Goal: Transaction & Acquisition: Purchase product/service

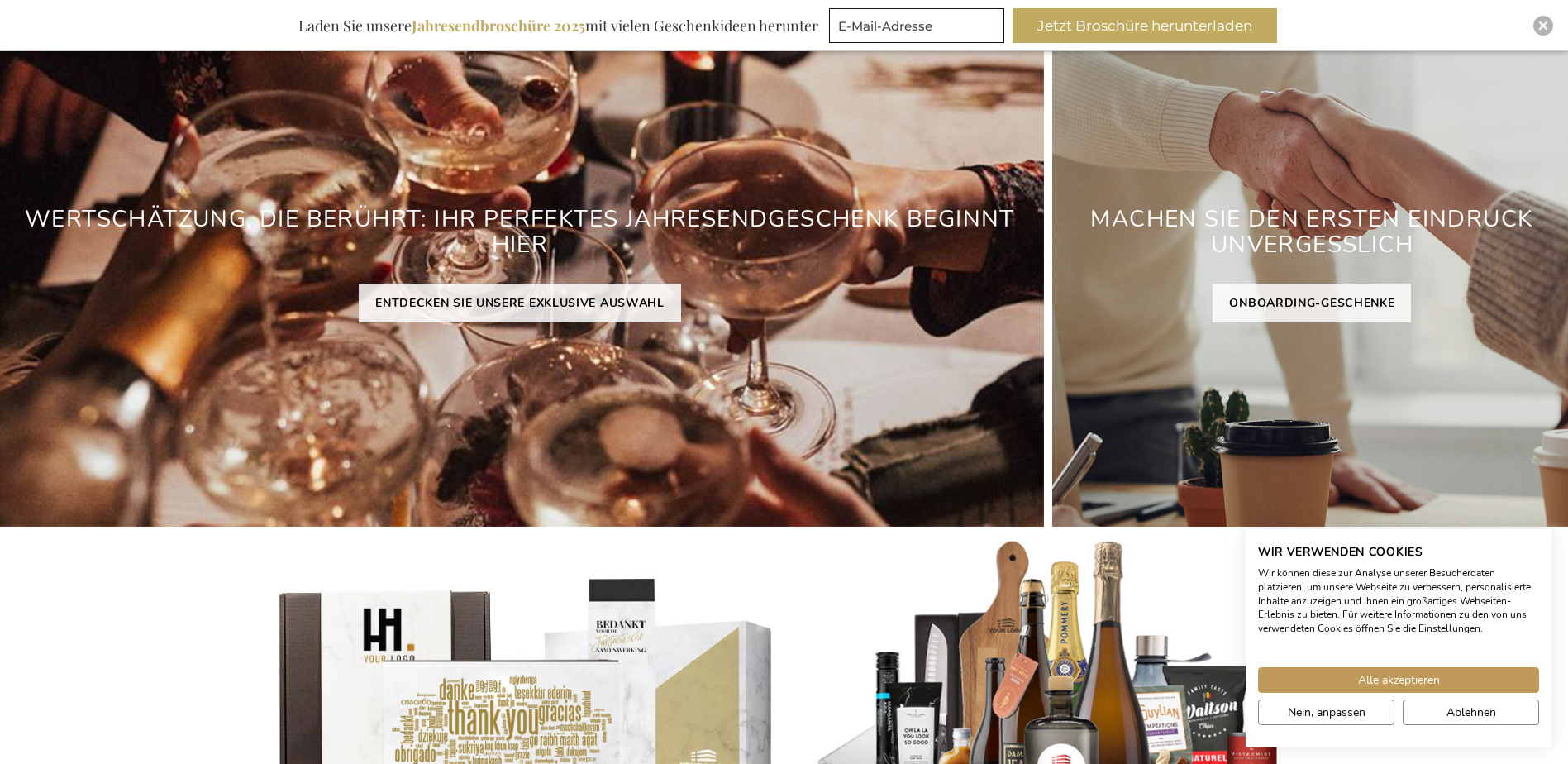
scroll to position [248, 0]
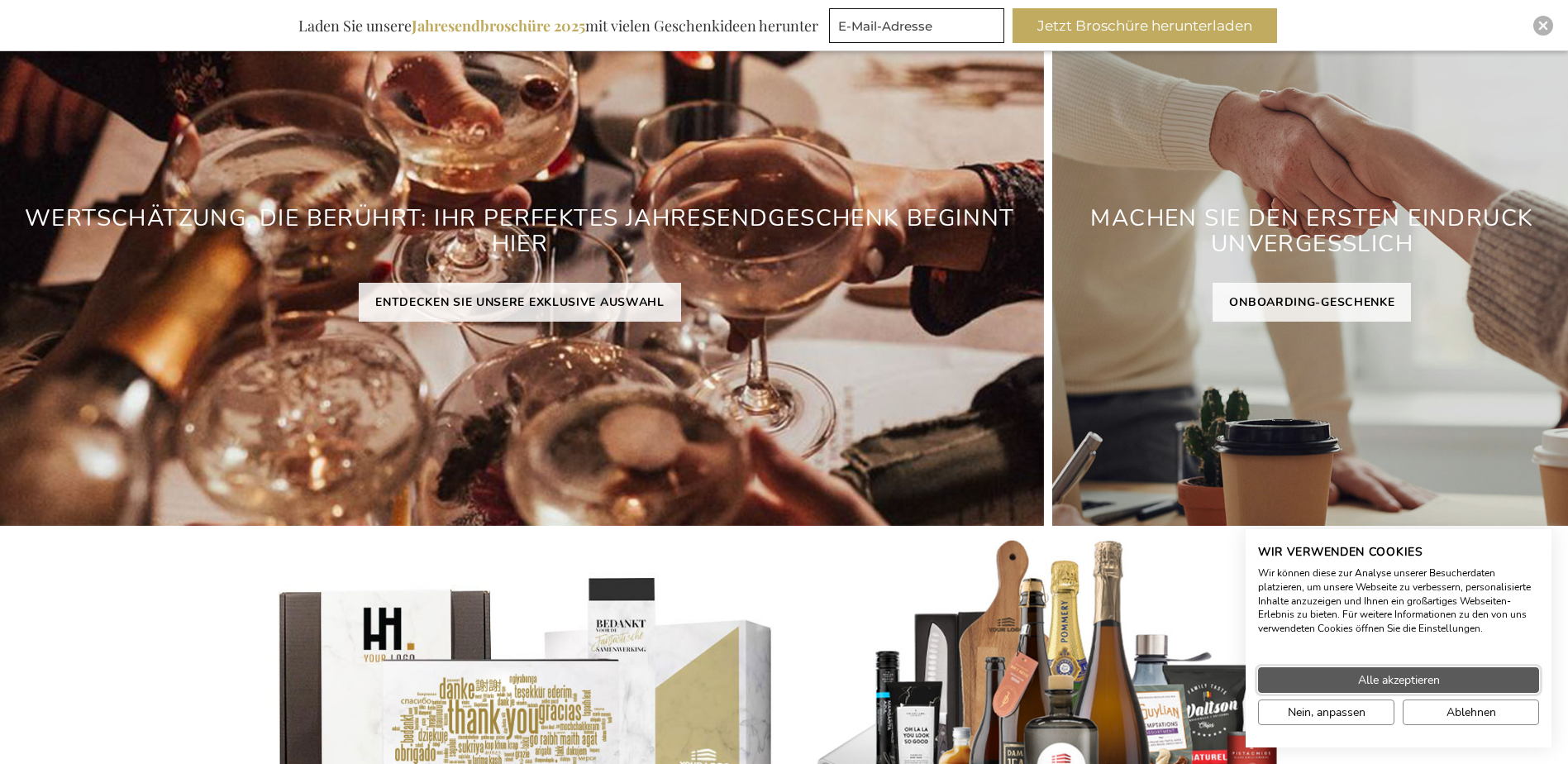
click at [1486, 682] on button "Alle akzeptieren" at bounding box center [1398, 680] width 281 height 26
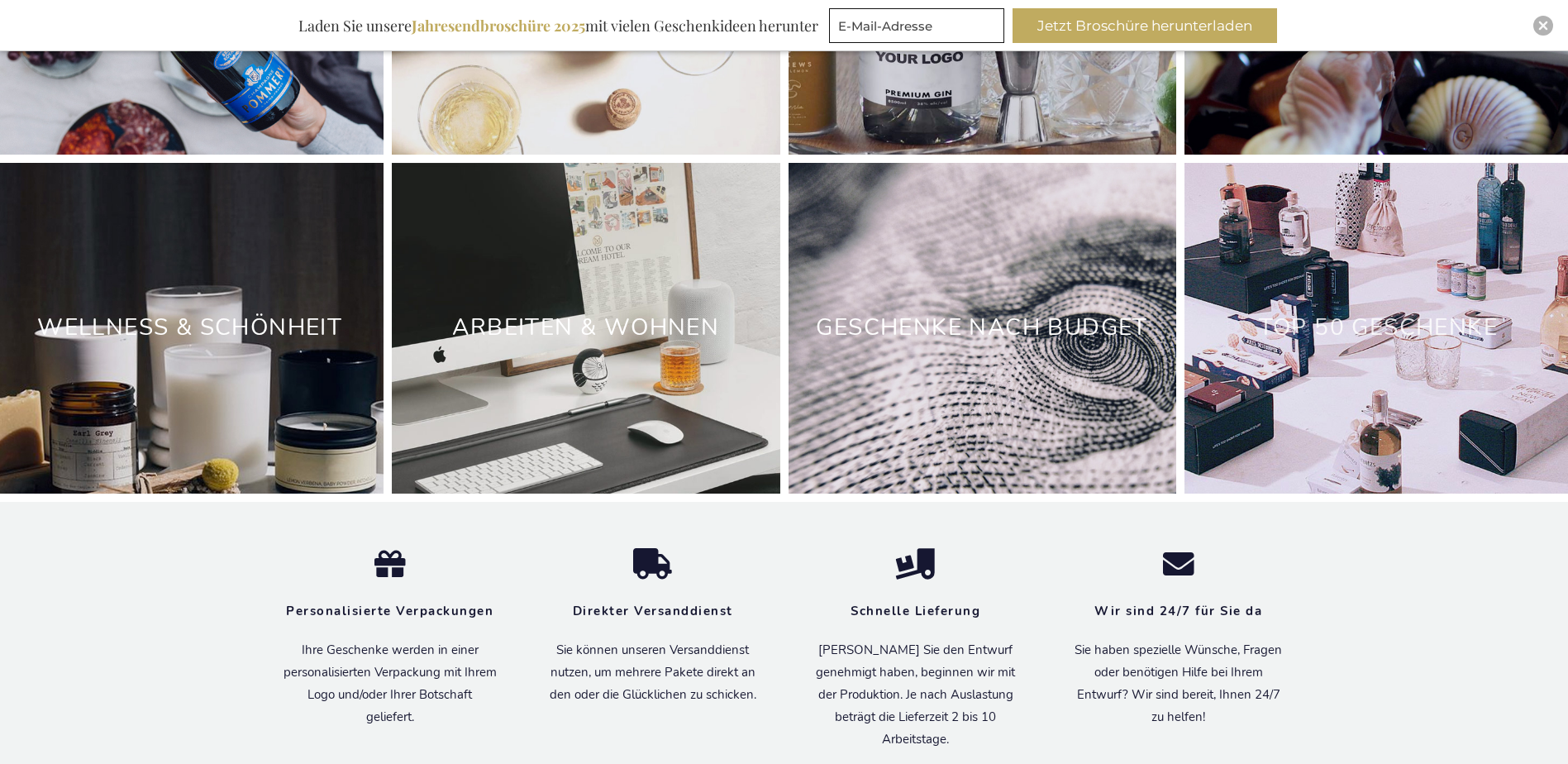
scroll to position [5123, 0]
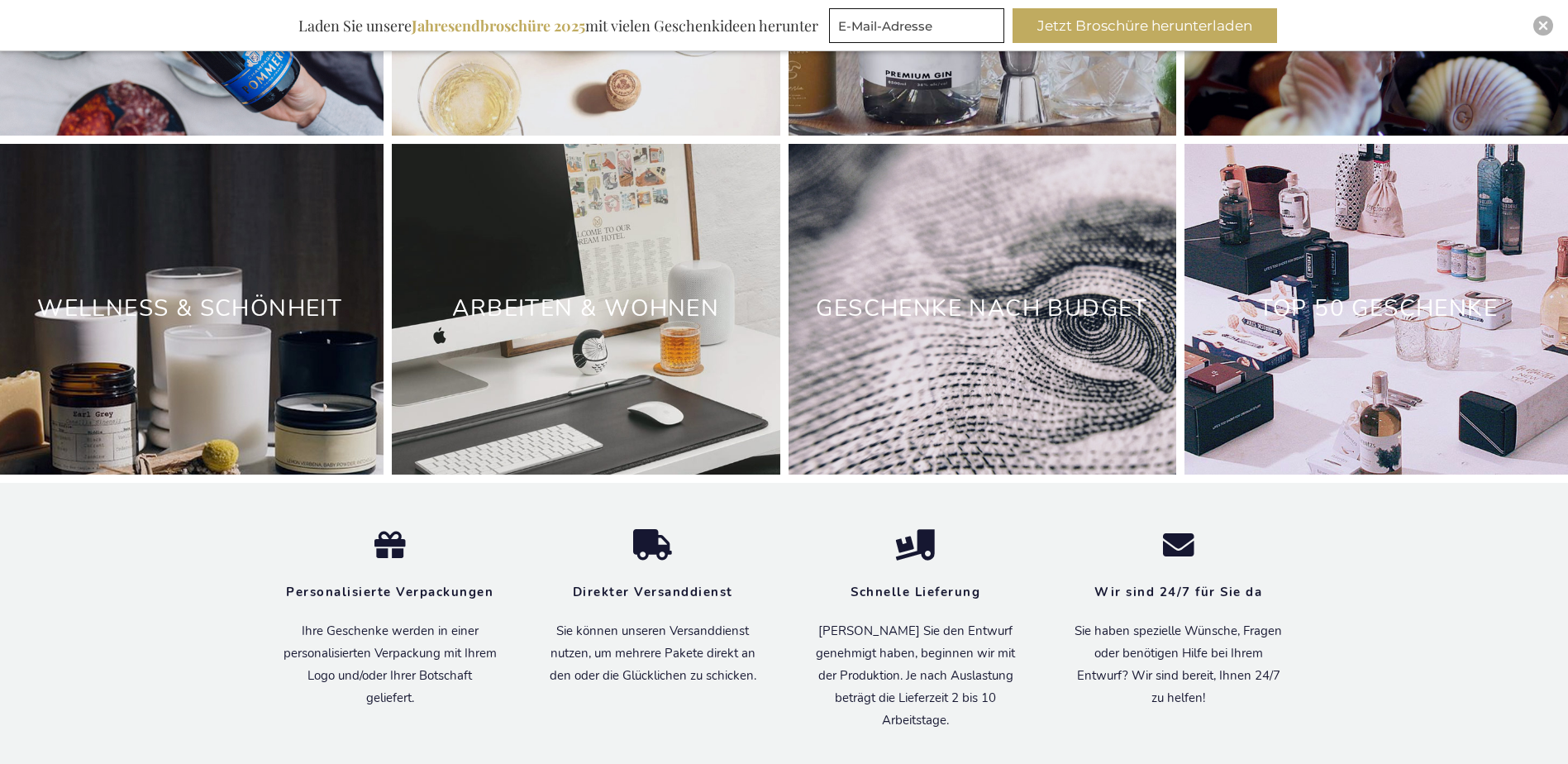
click at [962, 351] on div "Geschenke nach Budget" at bounding box center [982, 309] width 388 height 331
click at [1349, 315] on link "TOP 50 GESCHENKE" at bounding box center [1378, 308] width 239 height 32
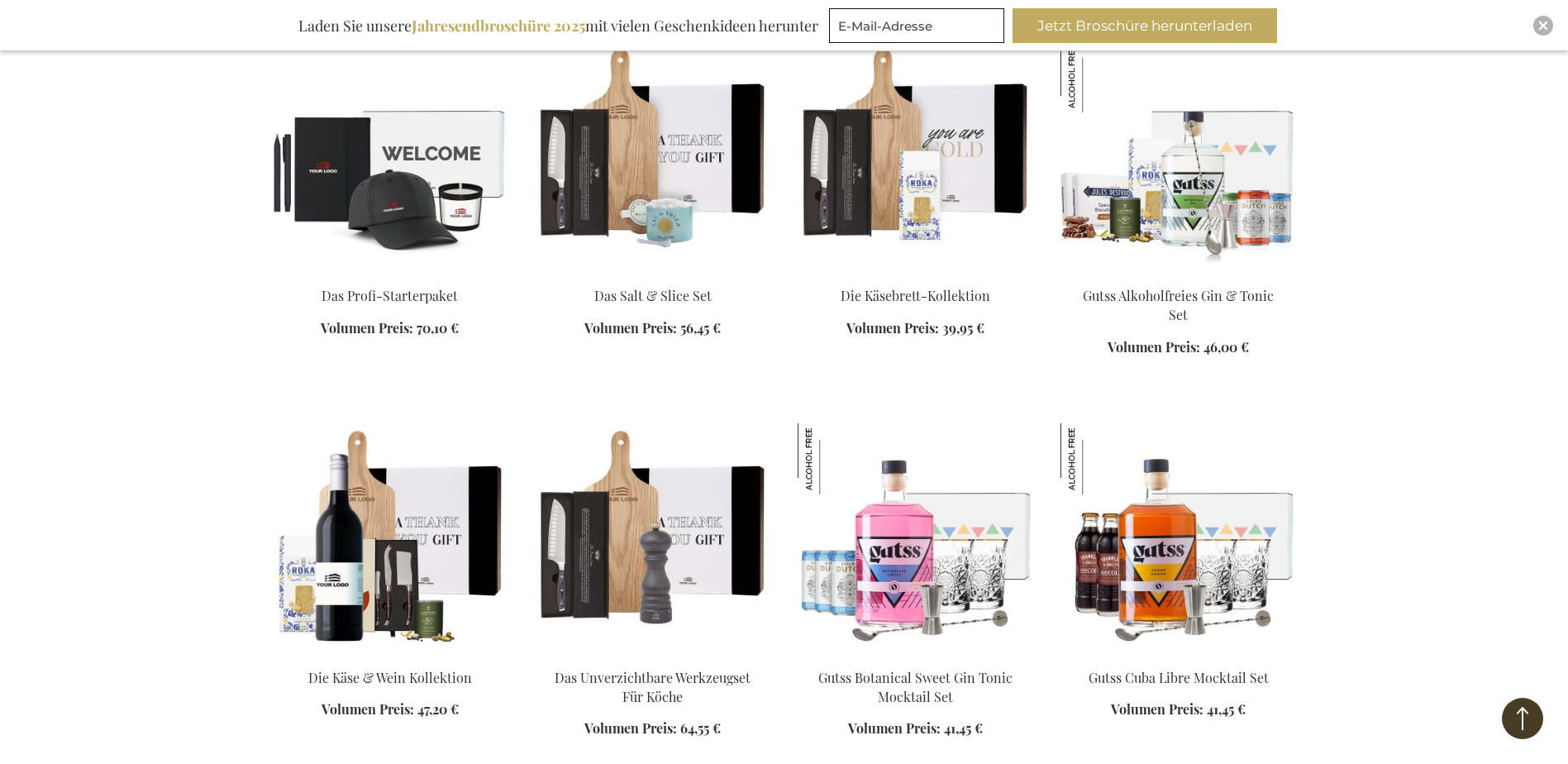
scroll to position [1488, 0]
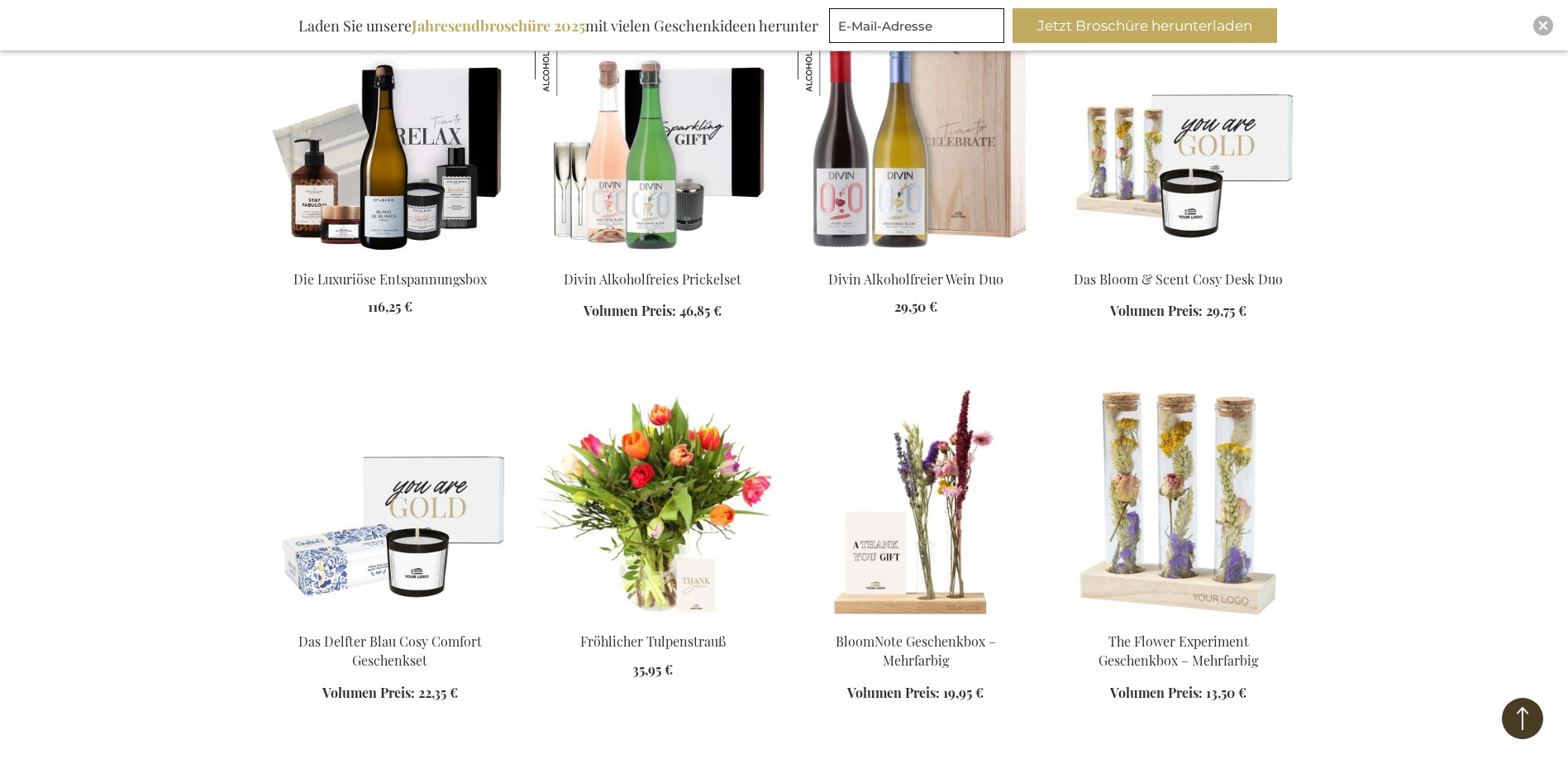
scroll to position [2644, 0]
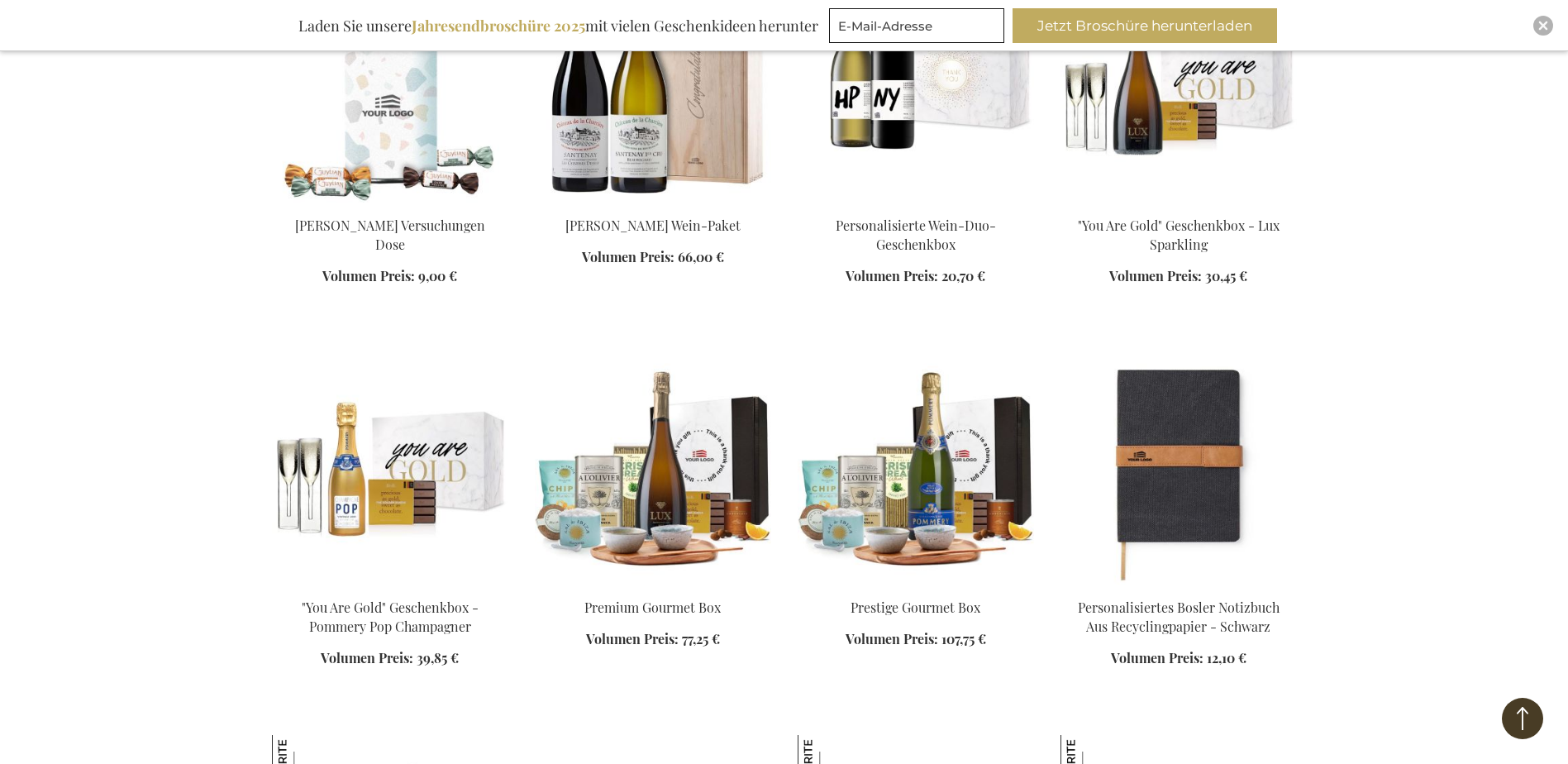
scroll to position [4215, 0]
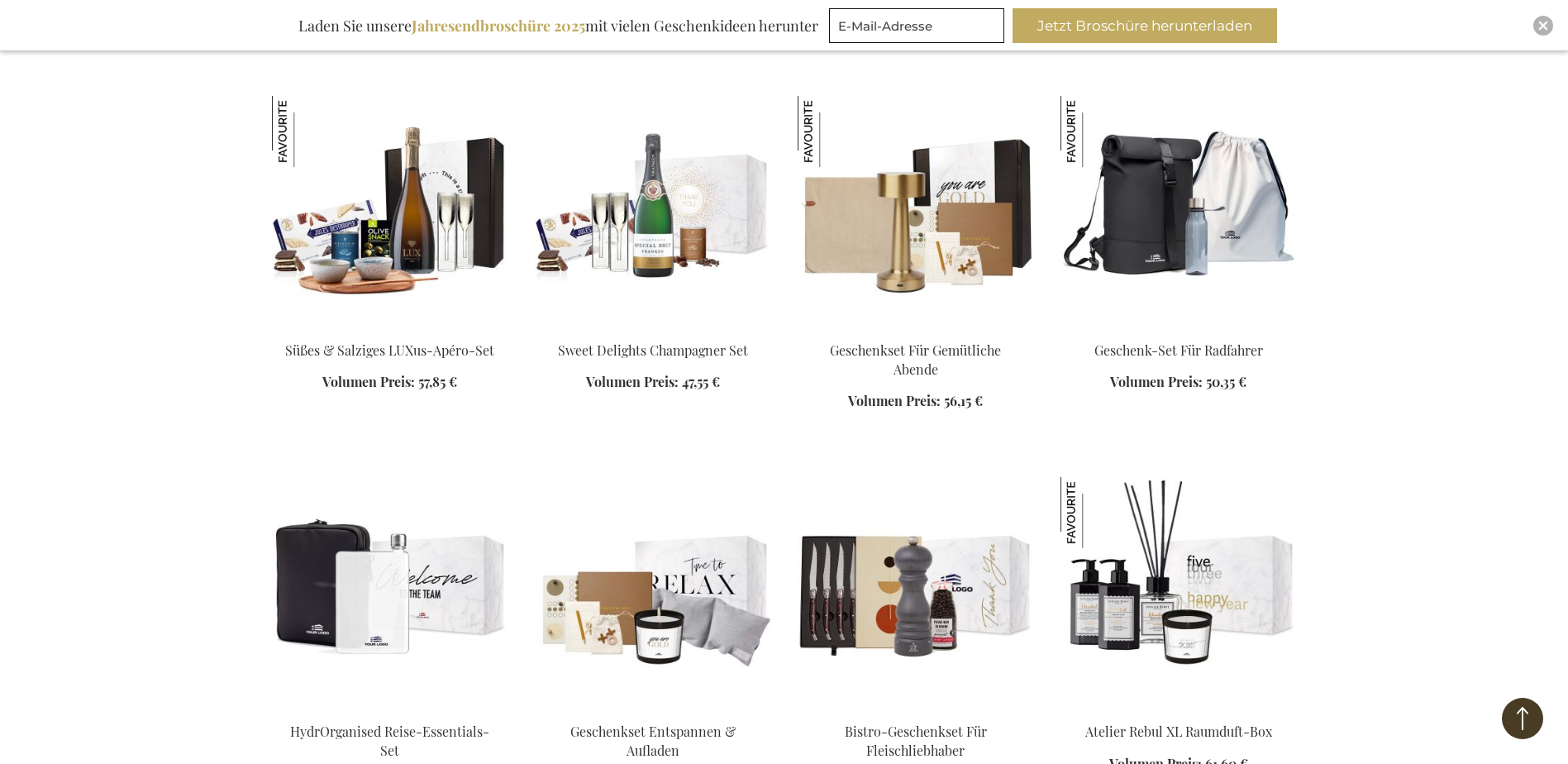
scroll to position [4875, 0]
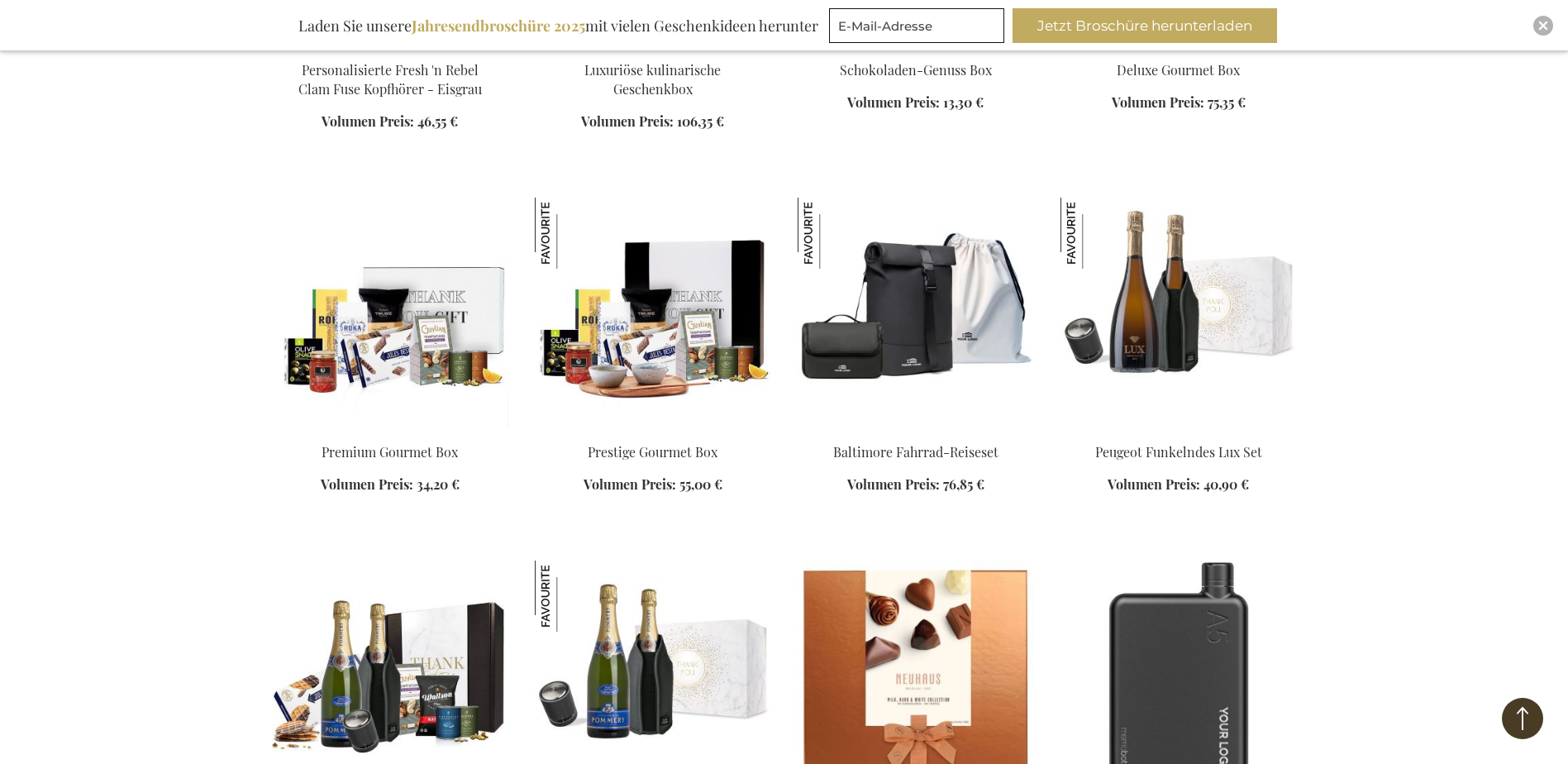
scroll to position [6198, 0]
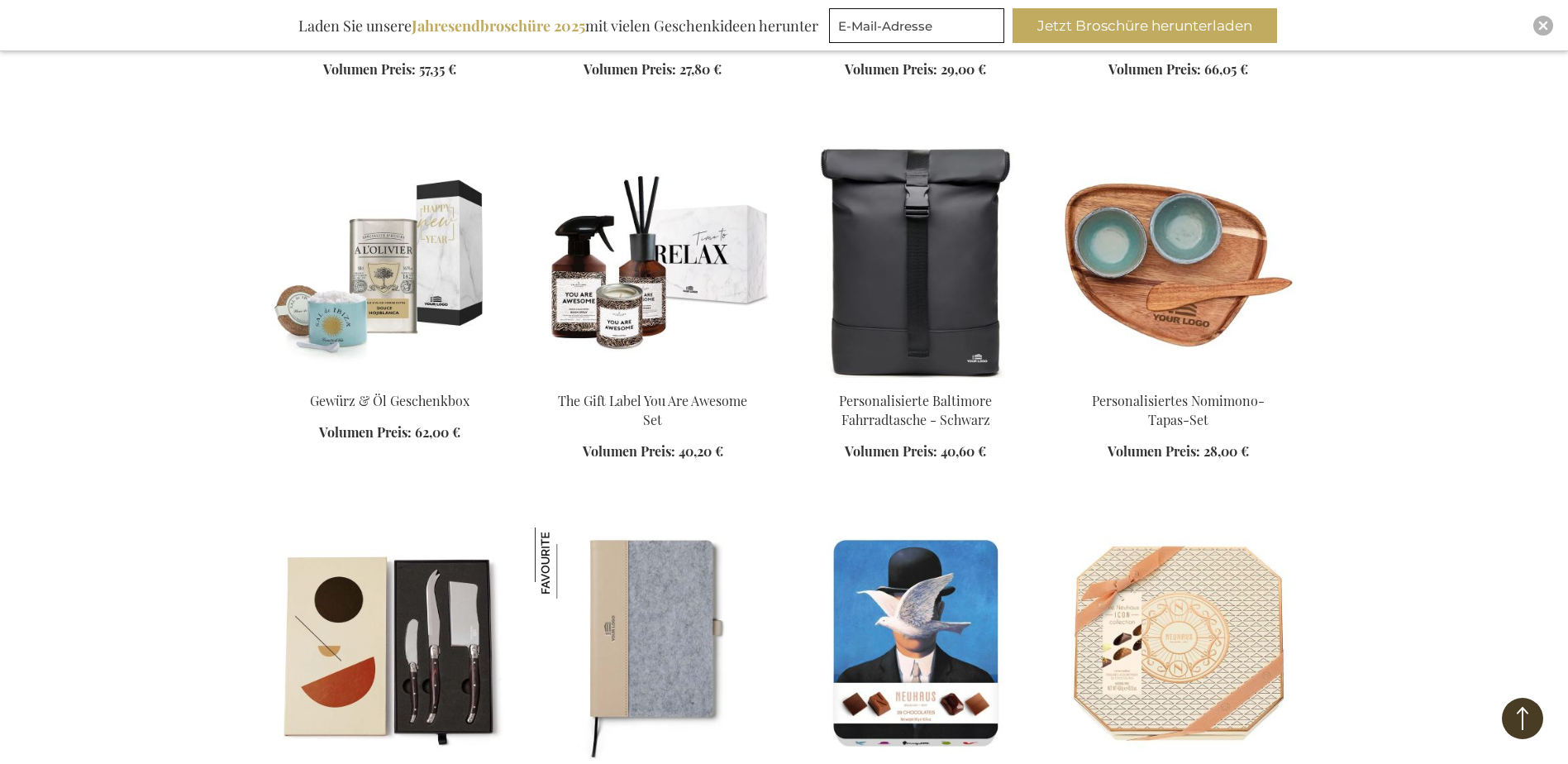
scroll to position [7024, 0]
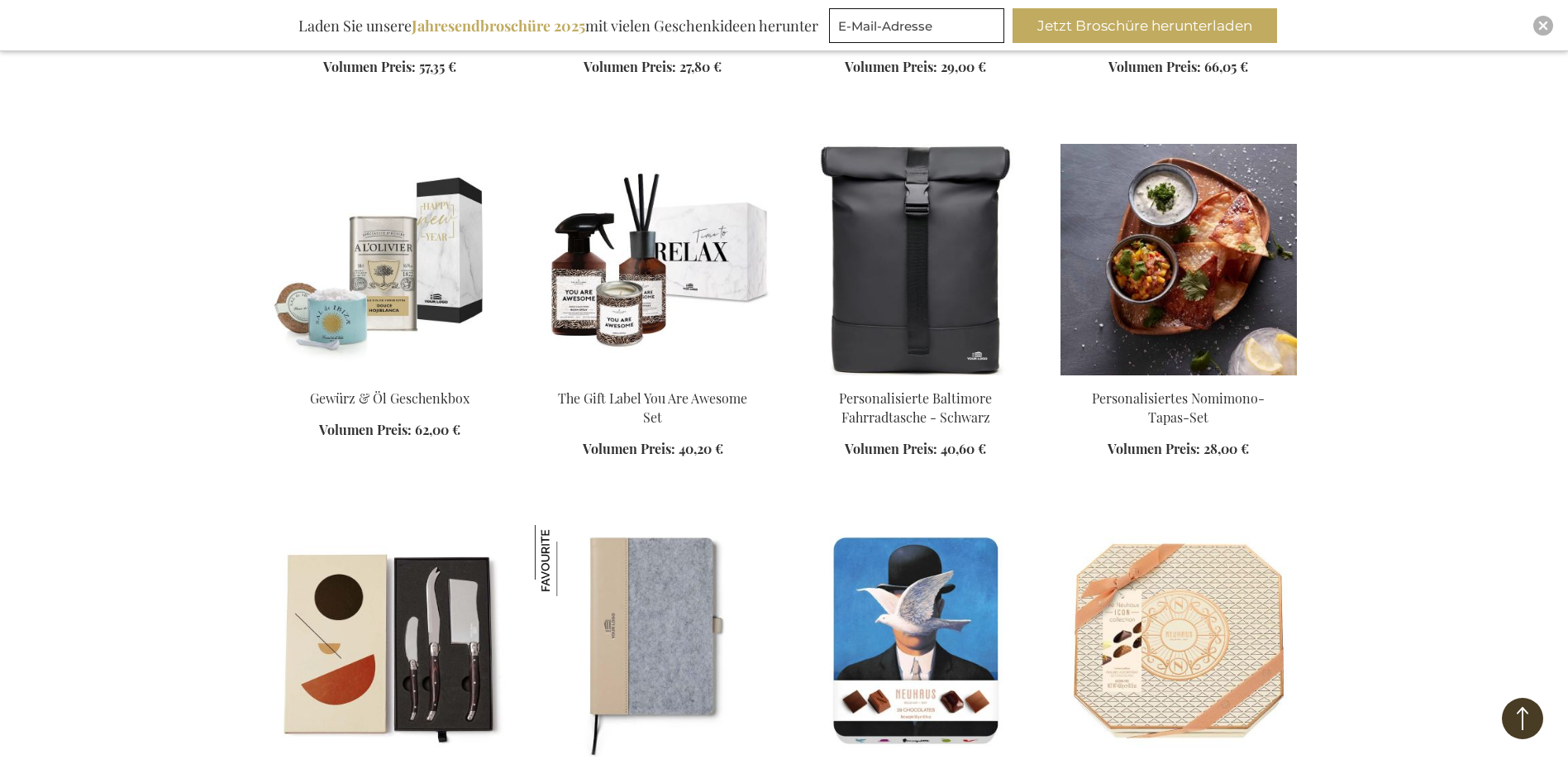
click at [1150, 253] on img at bounding box center [1178, 260] width 236 height 231
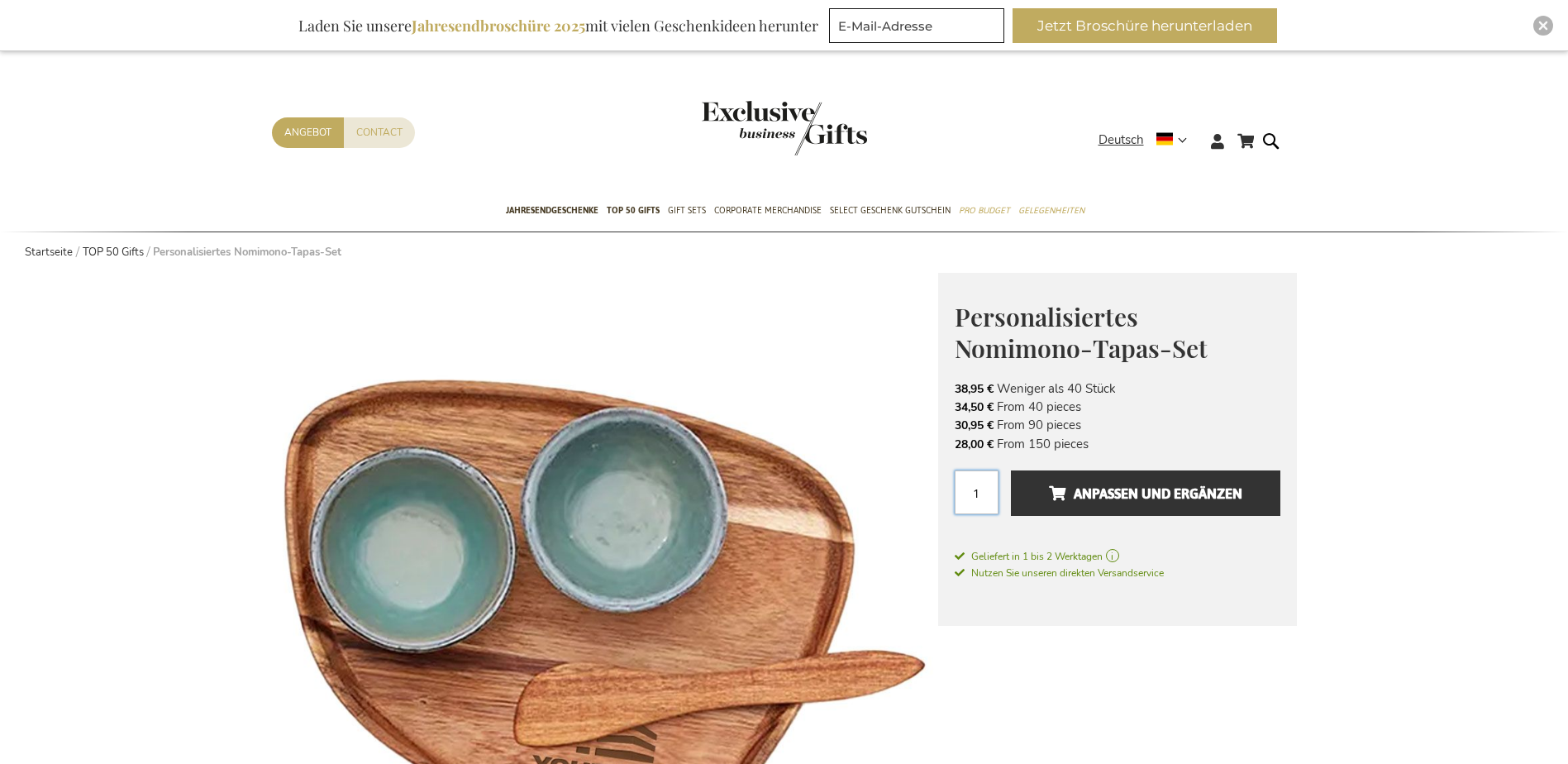
click at [972, 487] on input "1" at bounding box center [977, 492] width 43 height 43
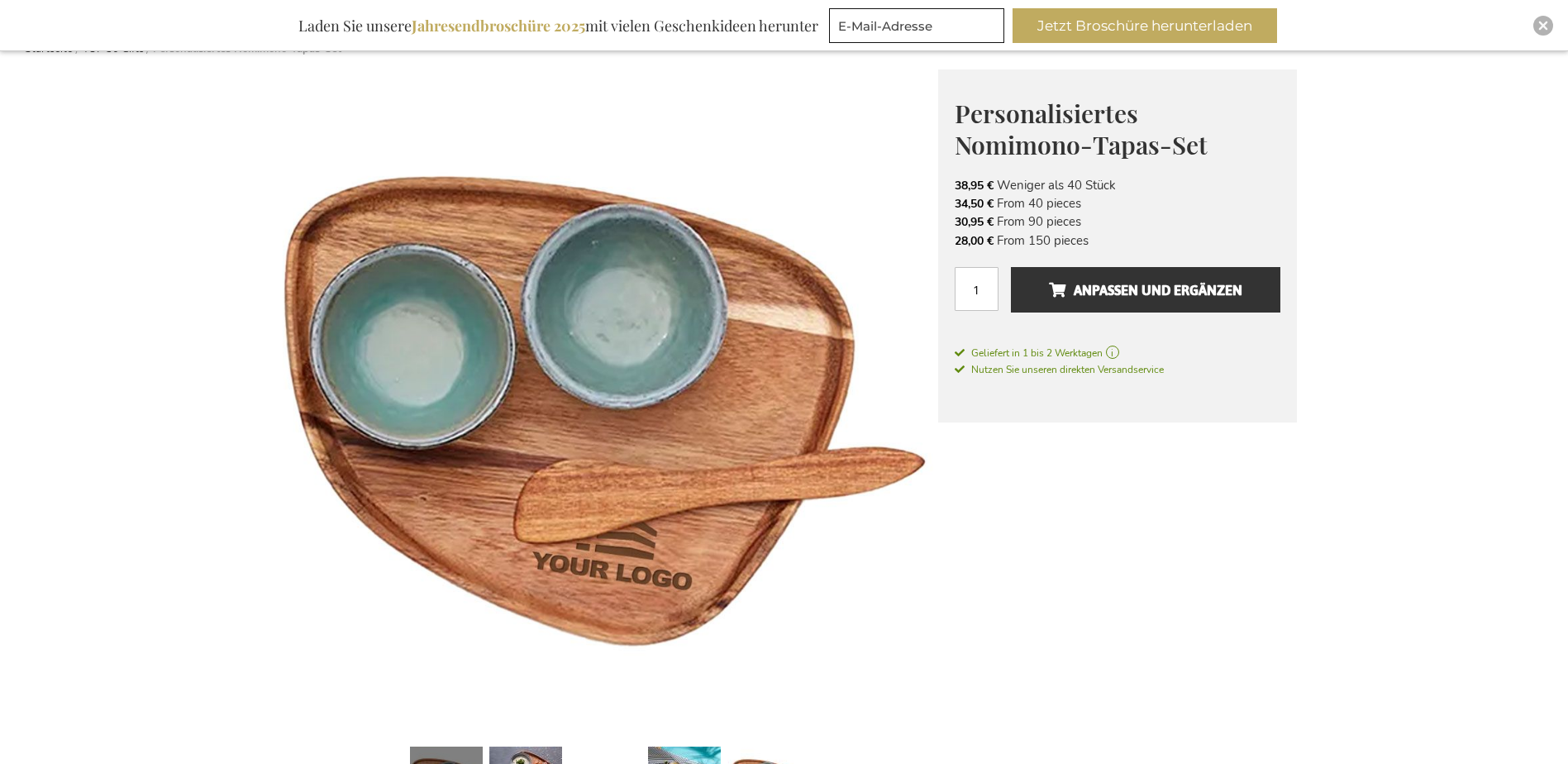
scroll to position [165, 0]
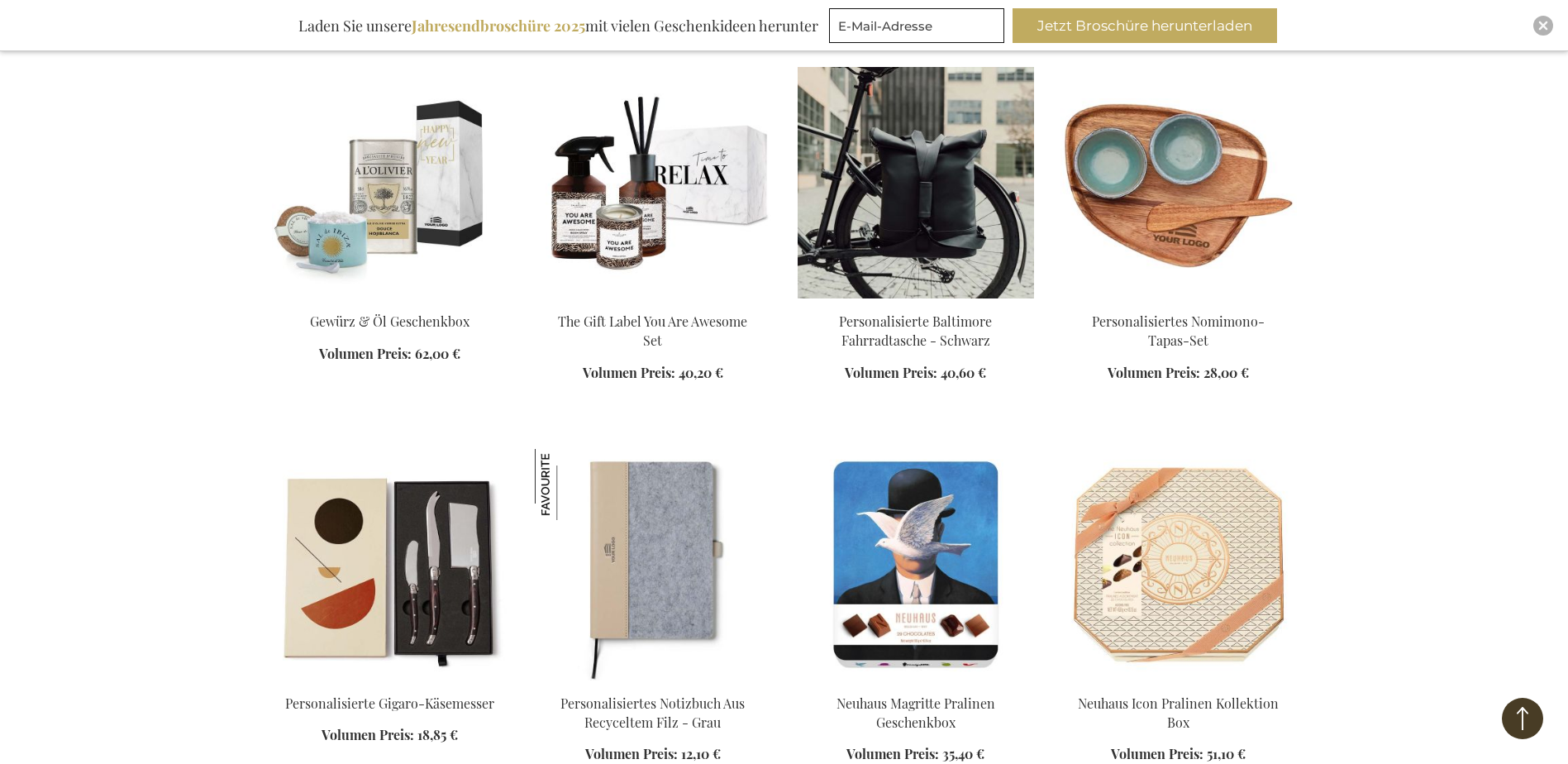
scroll to position [1564, 0]
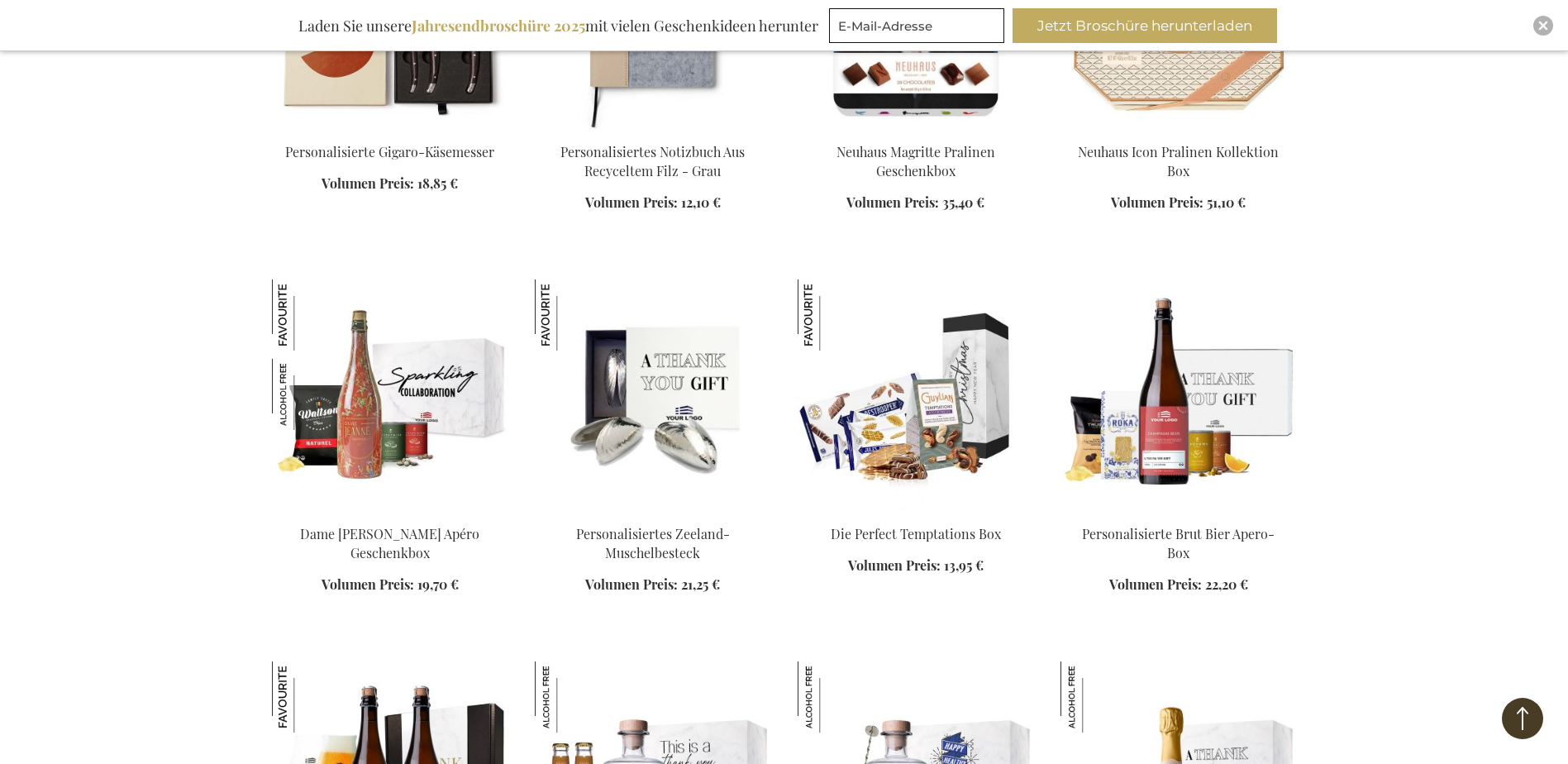
scroll to position [1894, 0]
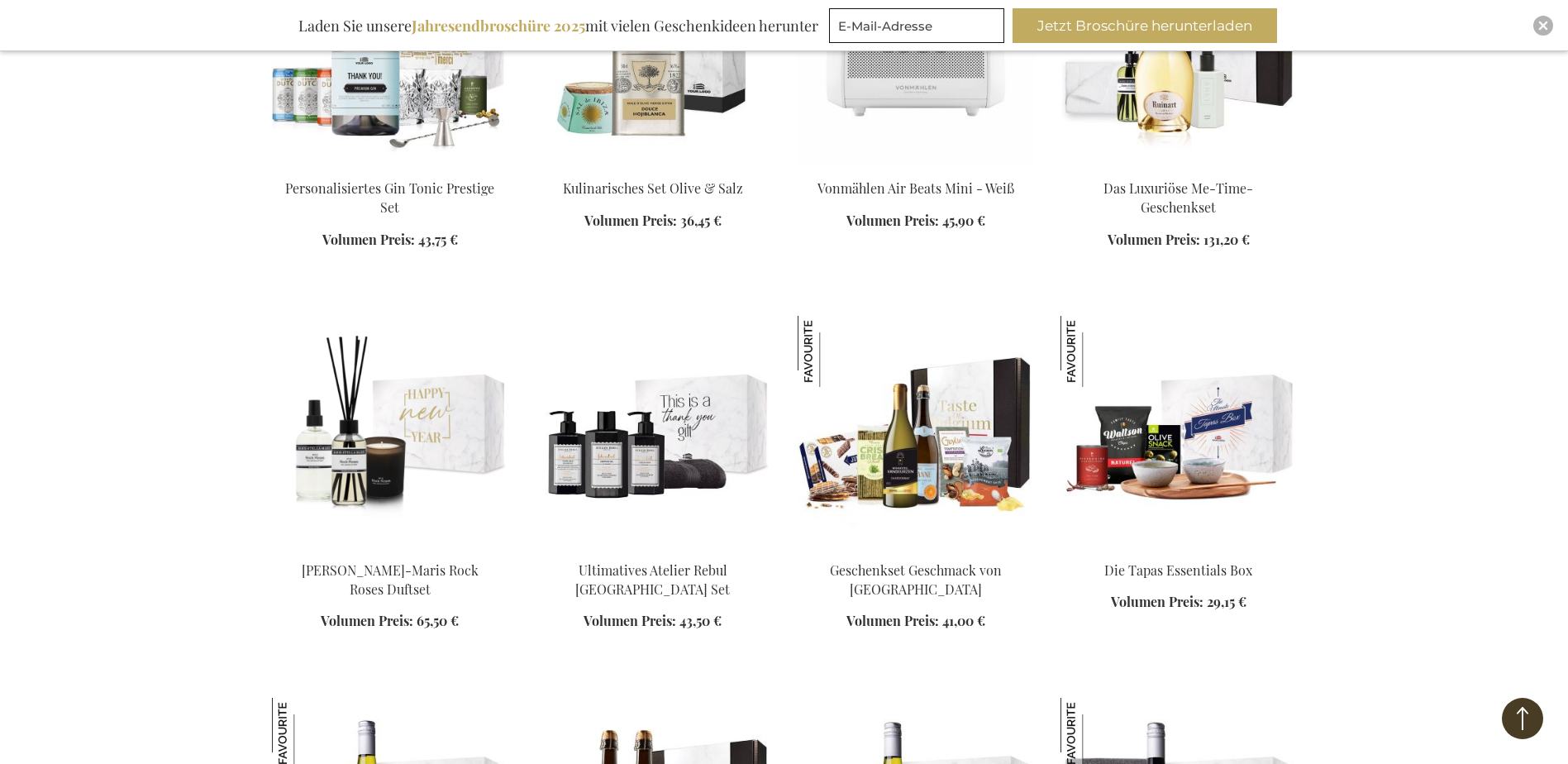
scroll to position [3960, 0]
